Goal: Task Accomplishment & Management: Use online tool/utility

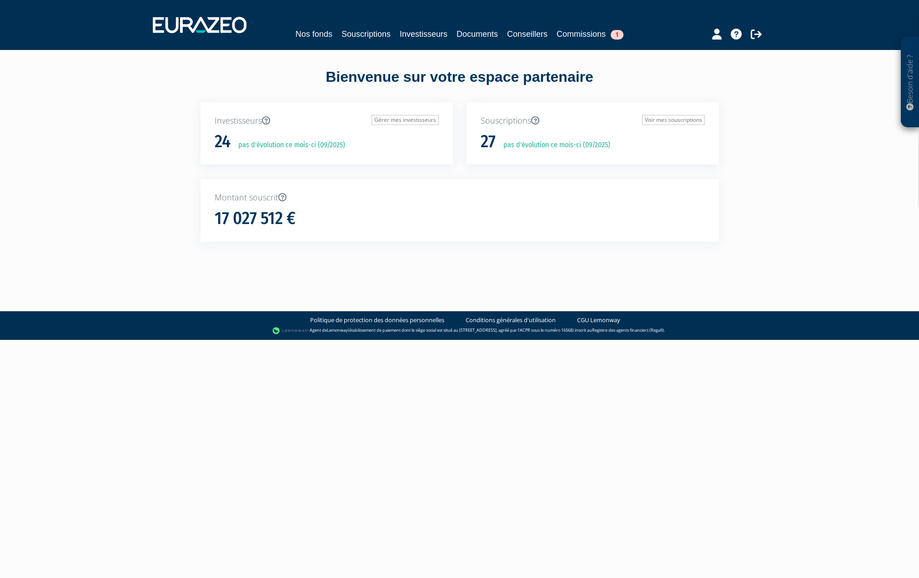
click at [595, 35] on link "Commissions 1" at bounding box center [589, 34] width 67 height 13
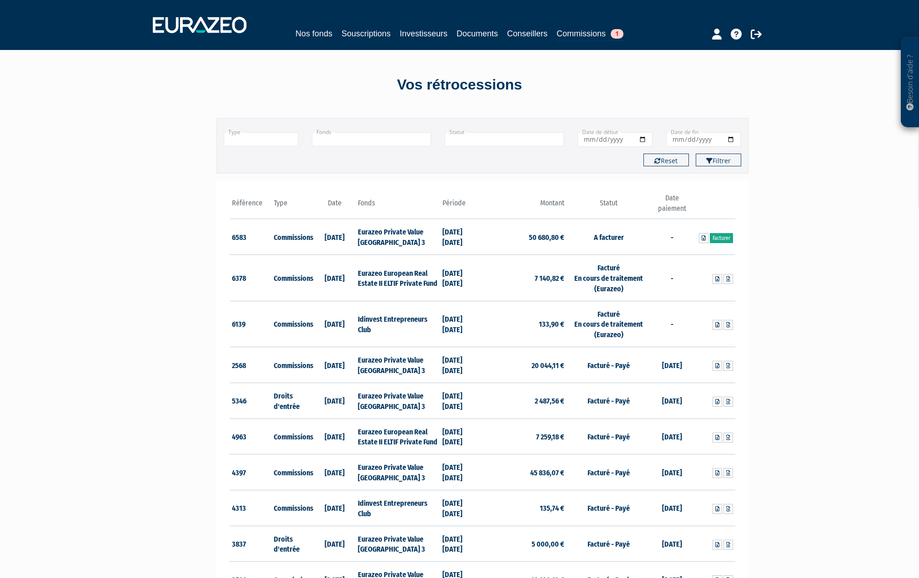
click at [719, 240] on link "Facturer" at bounding box center [721, 238] width 23 height 10
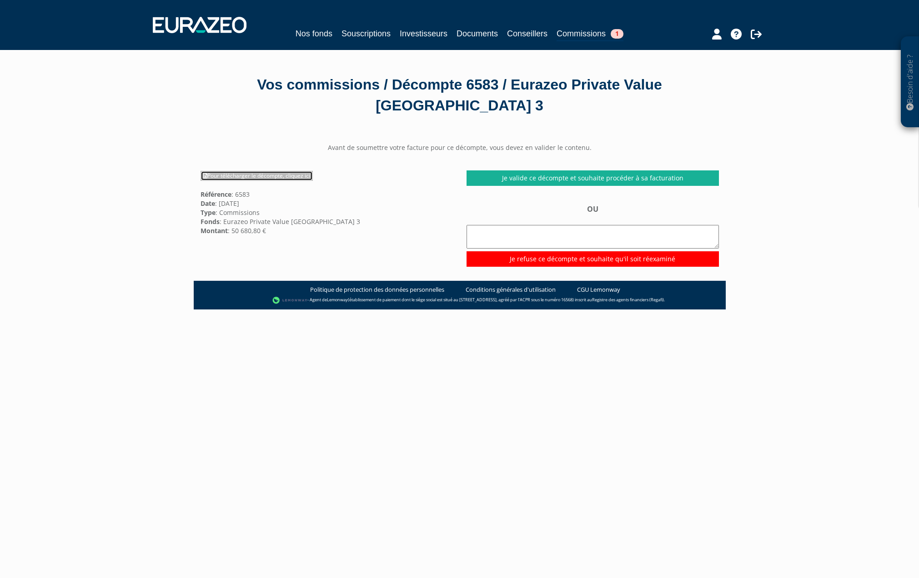
click at [283, 171] on link "Pour télécharger le décompte, cliquez ici" at bounding box center [256, 176] width 112 height 10
click at [550, 170] on link "Je valide ce décompte et souhaite procéder à sa facturation" at bounding box center [592, 177] width 252 height 15
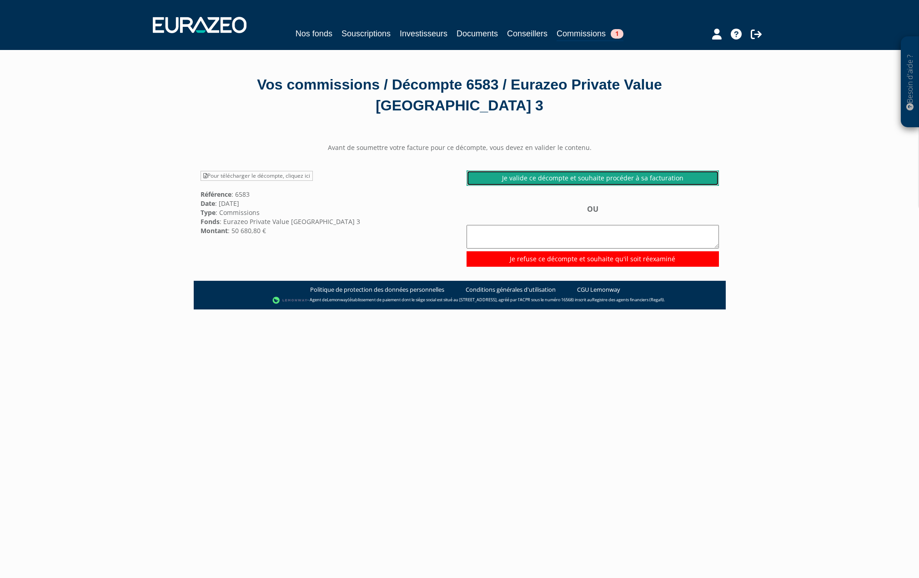
click at [550, 170] on link "Je valide ce décompte et souhaite procéder à sa facturation" at bounding box center [592, 177] width 252 height 15
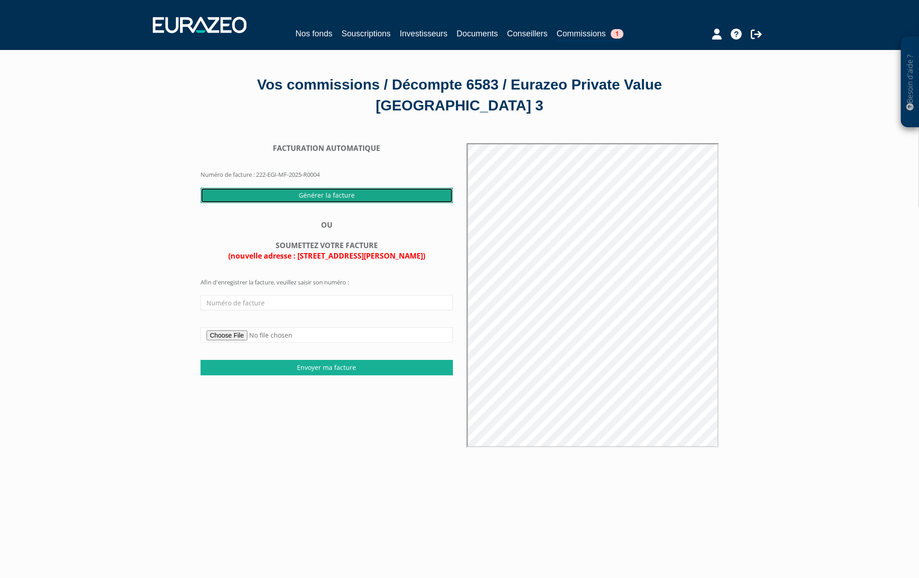
click at [336, 188] on input "Générer la facture" at bounding box center [326, 195] width 252 height 15
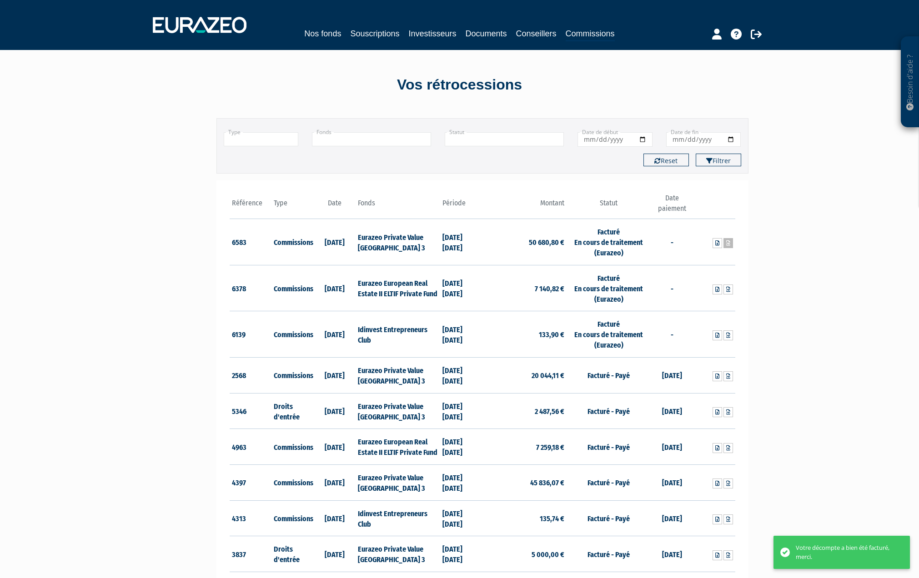
click at [729, 244] on icon at bounding box center [728, 242] width 4 height 5
